Goal: Register for event/course

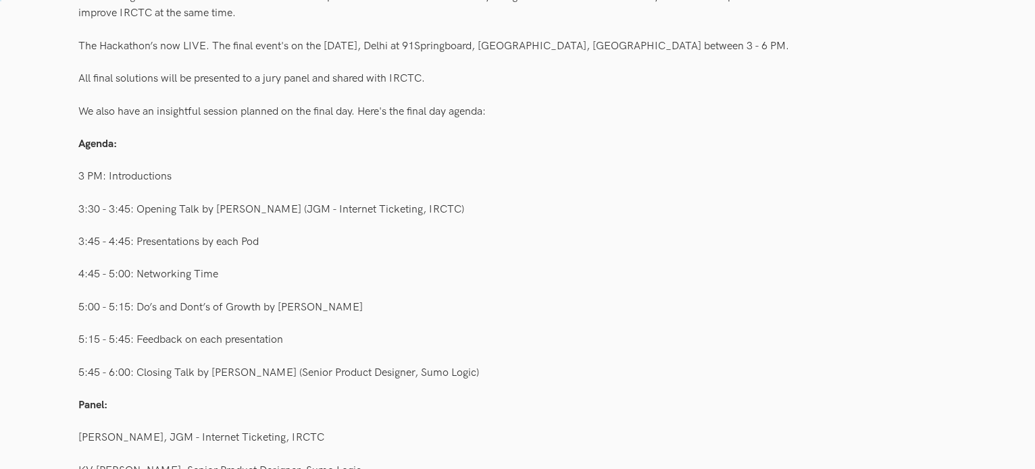
scroll to position [592, 0]
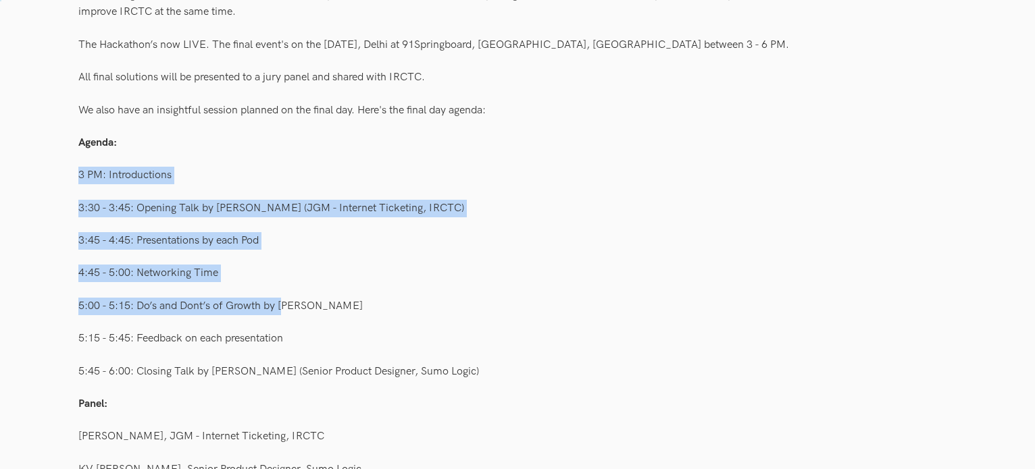
drag, startPoint x: 70, startPoint y: 172, endPoint x: 284, endPoint y: 300, distance: 249.2
click at [219, 163] on div "3 PM: Introductions" at bounding box center [517, 176] width 878 height 26
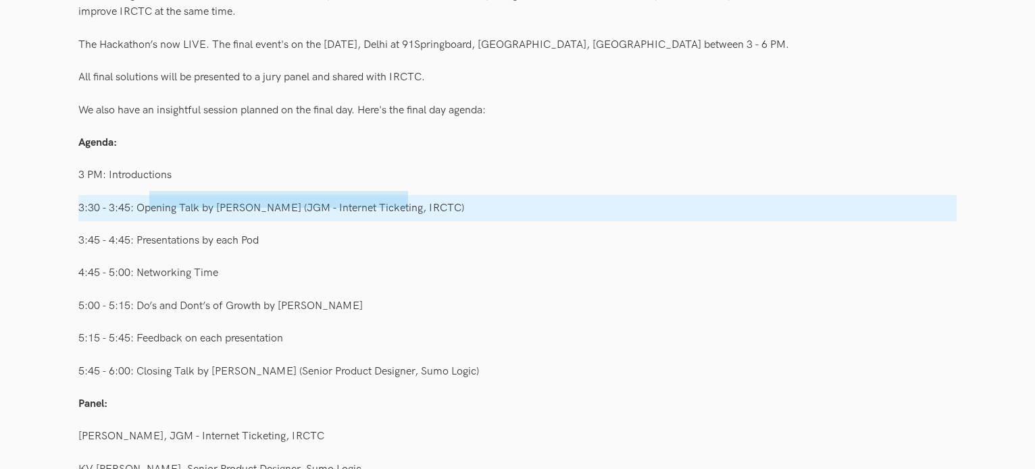
drag, startPoint x: 149, startPoint y: 191, endPoint x: 419, endPoint y: 209, distance: 270.1
click at [419, 209] on div "We are delighted to announce that our initiative to improve IRCTC in a construc…" at bounding box center [517, 363] width 878 height 763
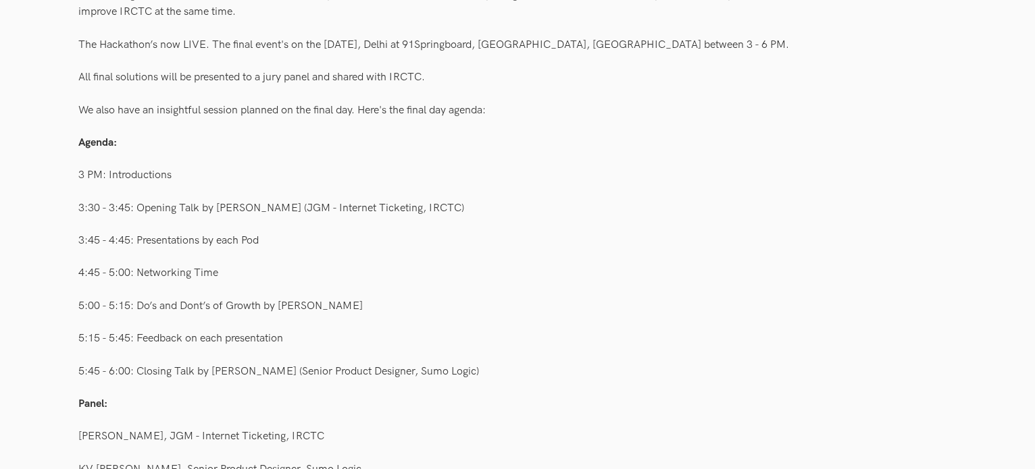
click at [419, 209] on div "3:30 - 3:45: Opening Talk by [PERSON_NAME] (JGM - Internet Ticketing, IRCTC)" at bounding box center [517, 208] width 878 height 26
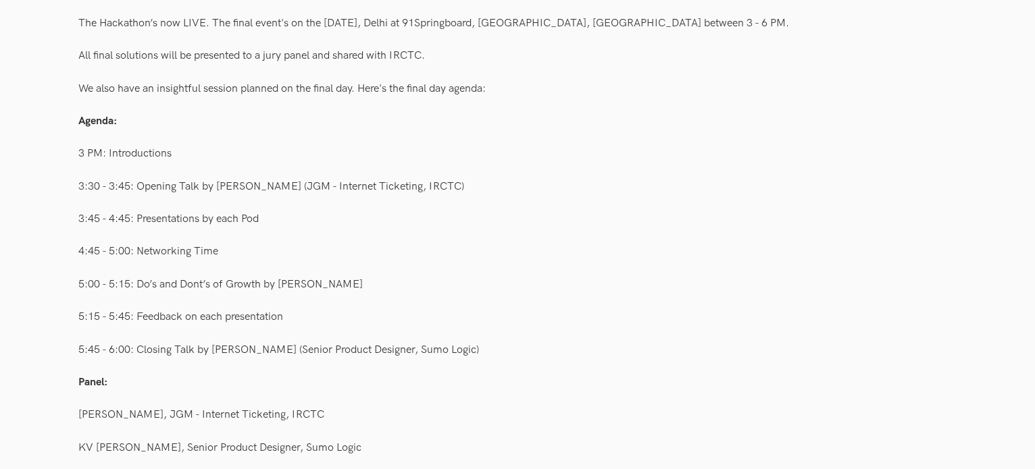
scroll to position [618, 0]
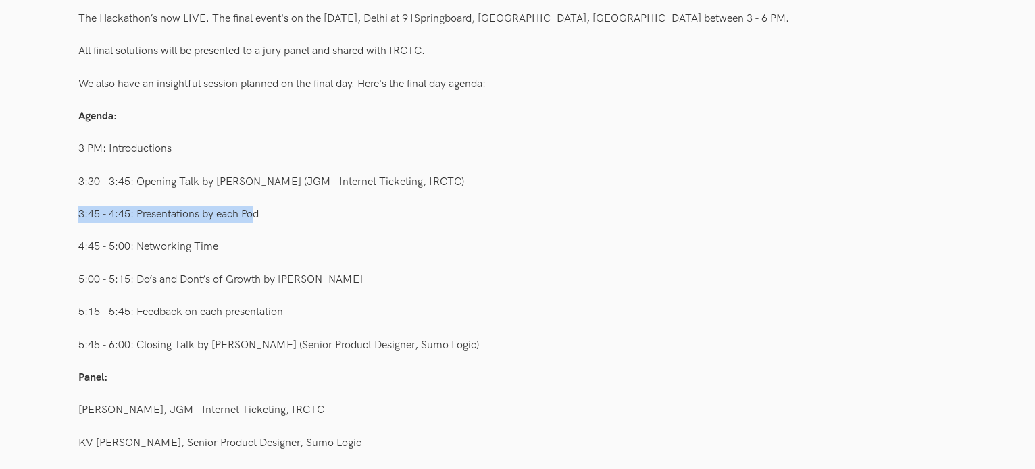
drag, startPoint x: 257, startPoint y: 210, endPoint x: 70, endPoint y: 202, distance: 186.6
click at [70, 202] on div "IRCTC Hackathon in Events & Hackathons UXHack Team 5 Dec 2018 We are delighted …" at bounding box center [517, 457] width 1035 height 2077
click at [255, 219] on div "3:45 - 4:45: Presentations by each Pod" at bounding box center [517, 215] width 878 height 26
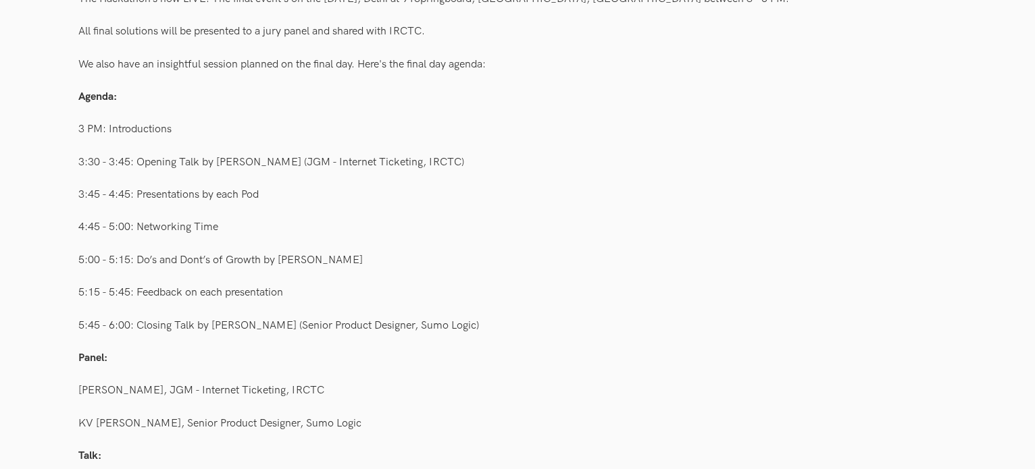
scroll to position [639, 0]
drag, startPoint x: 188, startPoint y: 225, endPoint x: 53, endPoint y: 217, distance: 135.3
click at [53, 217] on div "IRCTC Hackathon in Events & Hackathons UXHack Team 5 Dec 2018 We are delighted …" at bounding box center [517, 436] width 1035 height 2077
click at [224, 296] on div "5:15 - 5:45: Feedback on each presentation" at bounding box center [517, 292] width 878 height 26
click at [309, 255] on div "5:00 - 5:15: Do’s and Dont’s of Growth by [PERSON_NAME]" at bounding box center [517, 259] width 878 height 26
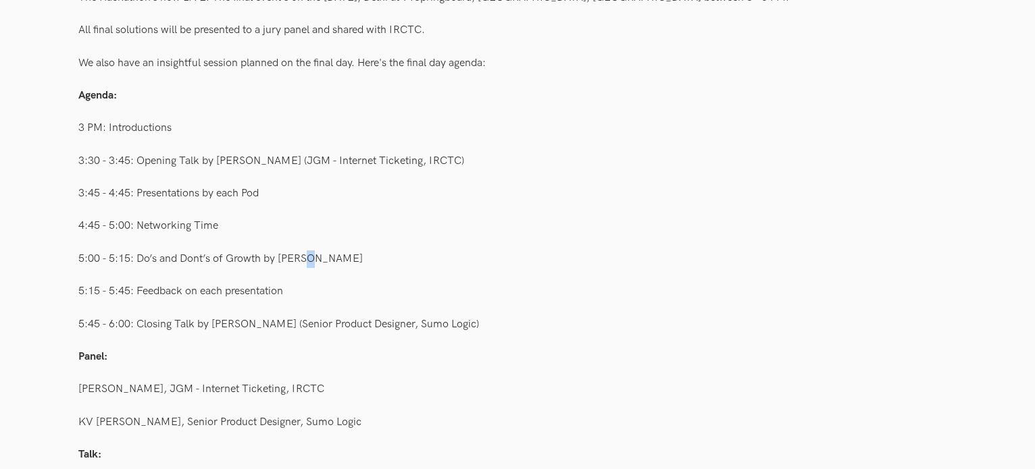
click at [309, 255] on div "5:00 - 5:15: Do’s and Dont’s of Growth by [PERSON_NAME]" at bounding box center [517, 259] width 878 height 26
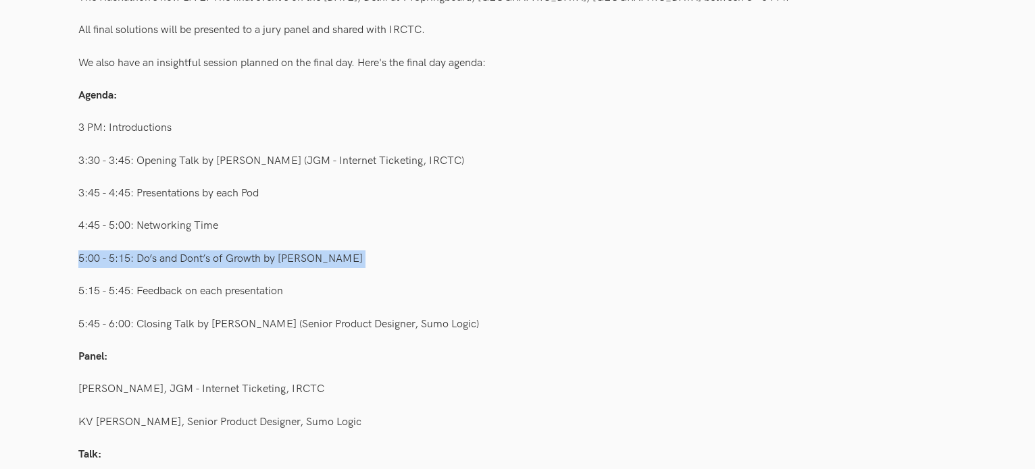
click at [309, 255] on div "5:00 - 5:15: Do’s and Dont’s of Growth by [PERSON_NAME]" at bounding box center [517, 259] width 878 height 26
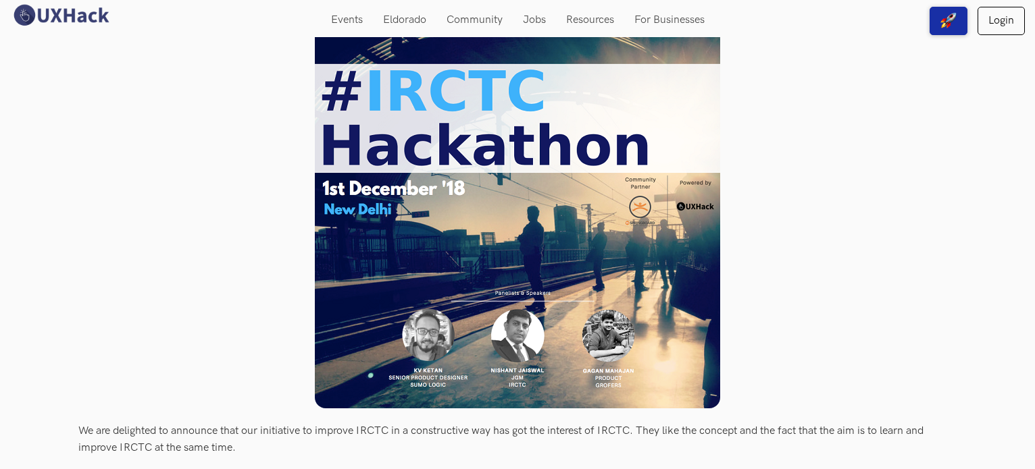
scroll to position [0, 0]
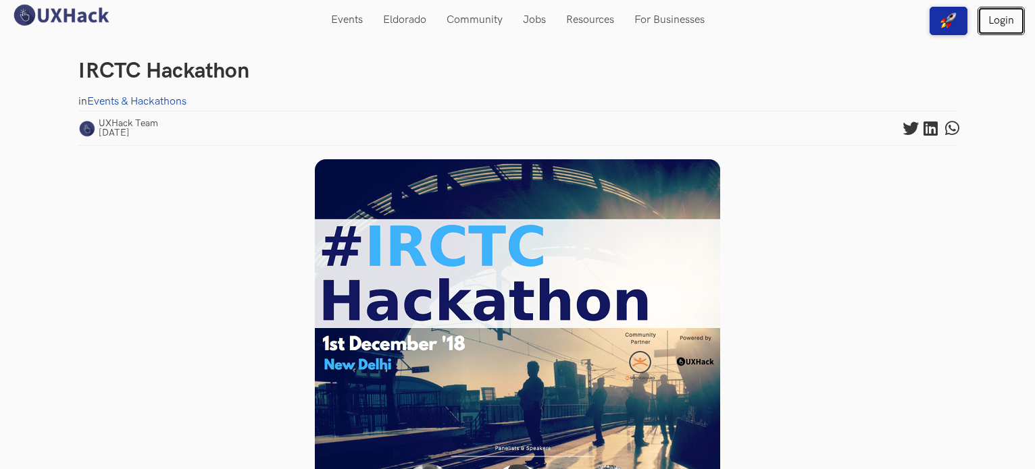
click at [1000, 26] on link "Login" at bounding box center [1000, 21] width 47 height 28
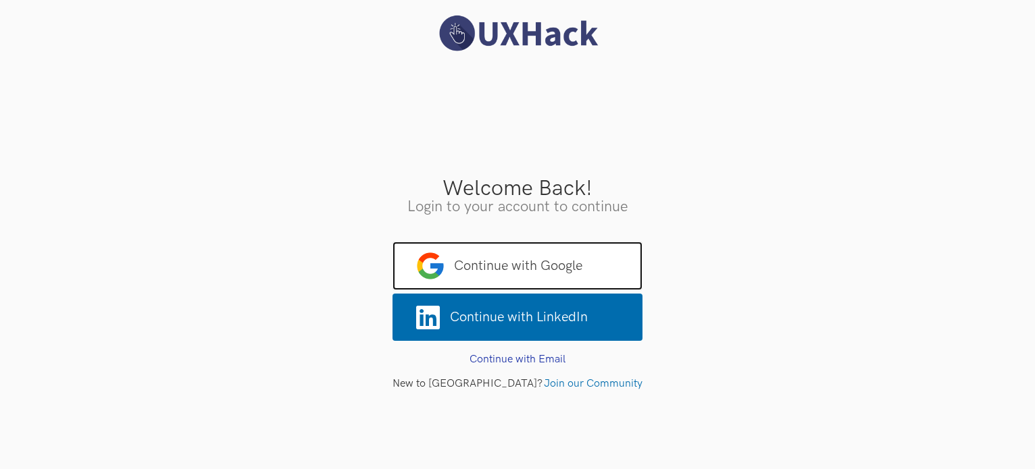
click at [498, 250] on span "Continue with Google" at bounding box center [517, 266] width 250 height 49
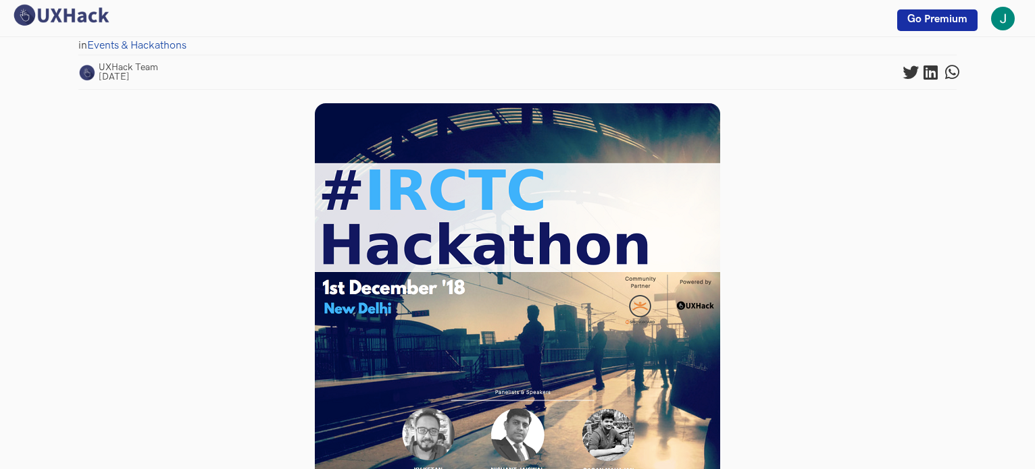
scroll to position [57, 0]
